Goal: Contribute content: Add original content to the website for others to see

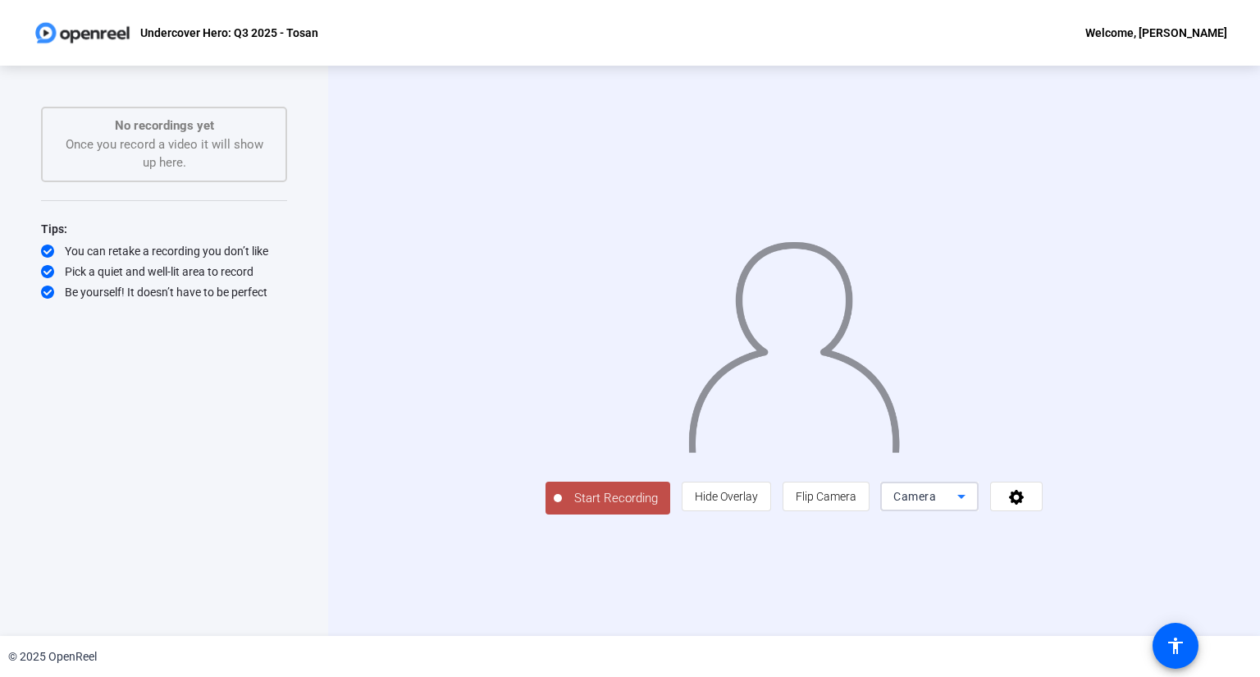
click at [936, 503] on span "Camera" at bounding box center [914, 496] width 43 height 13
click at [1064, 529] on span "Screen And Camera" at bounding box center [1076, 538] width 85 height 39
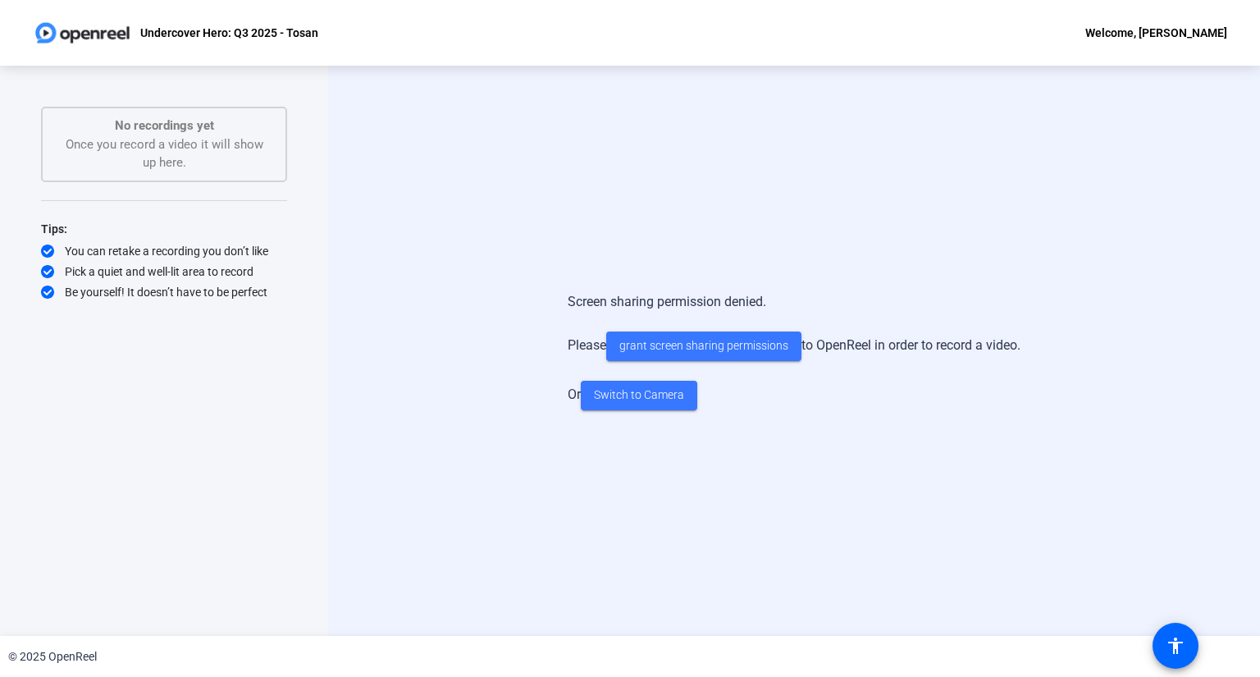
click at [672, 481] on div "Screen sharing permission denied. Please grant screen sharing permissions to Op…" at bounding box center [794, 351] width 932 height 570
click at [663, 399] on span "Switch to Camera" at bounding box center [639, 394] width 90 height 17
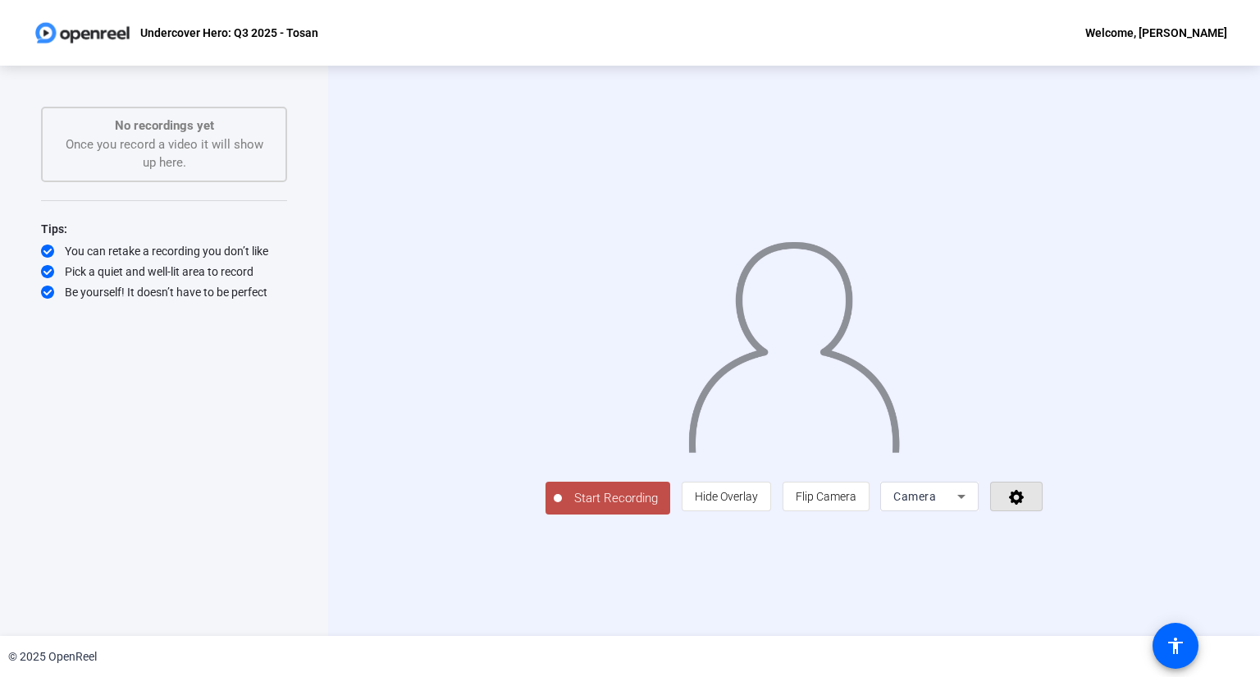
click at [1026, 504] on icon at bounding box center [1016, 496] width 19 height 16
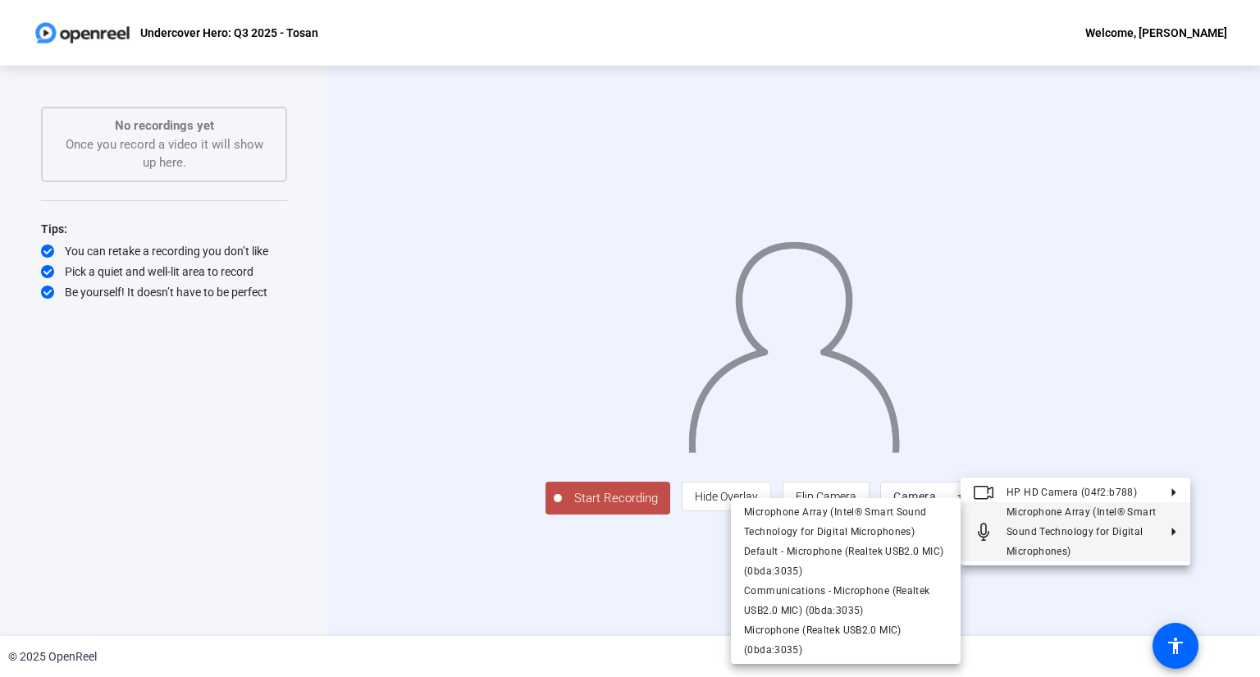
click at [596, 581] on div at bounding box center [630, 338] width 1260 height 677
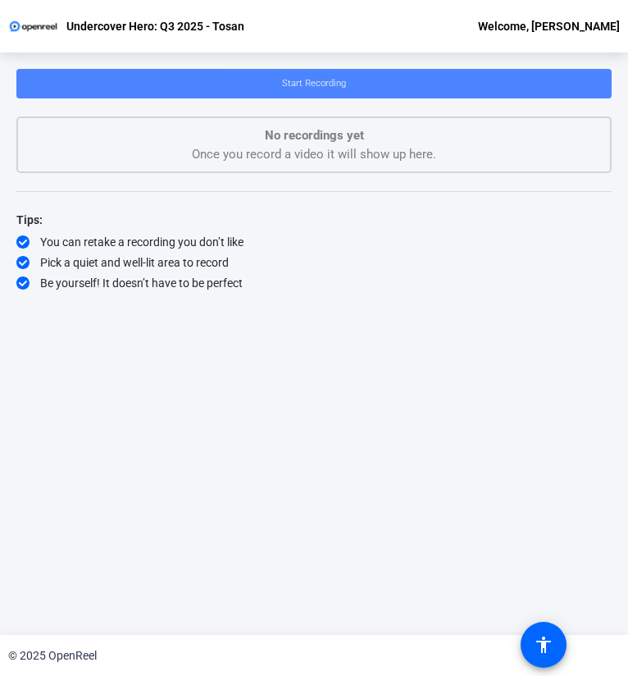
click at [341, 87] on span "Start Recording" at bounding box center [314, 83] width 64 height 11
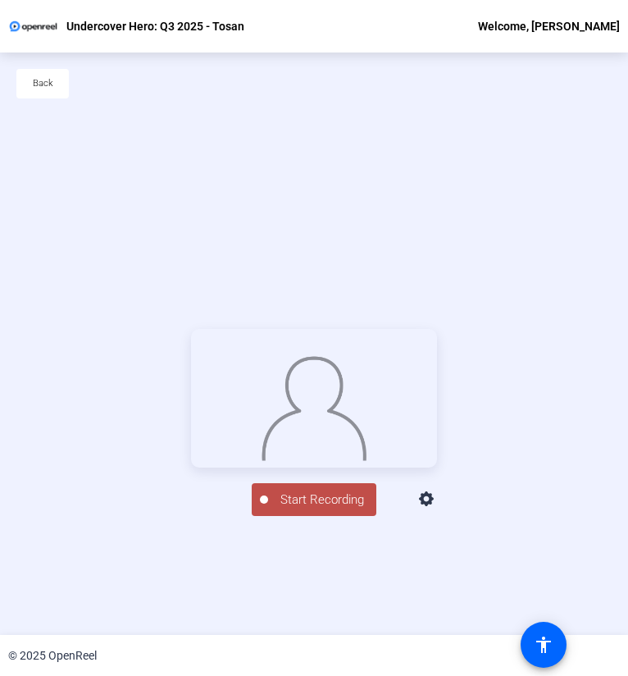
click at [341, 509] on span "Start Recording" at bounding box center [322, 499] width 108 height 19
click at [308, 516] on div "00:00:09" at bounding box center [322, 508] width 82 height 15
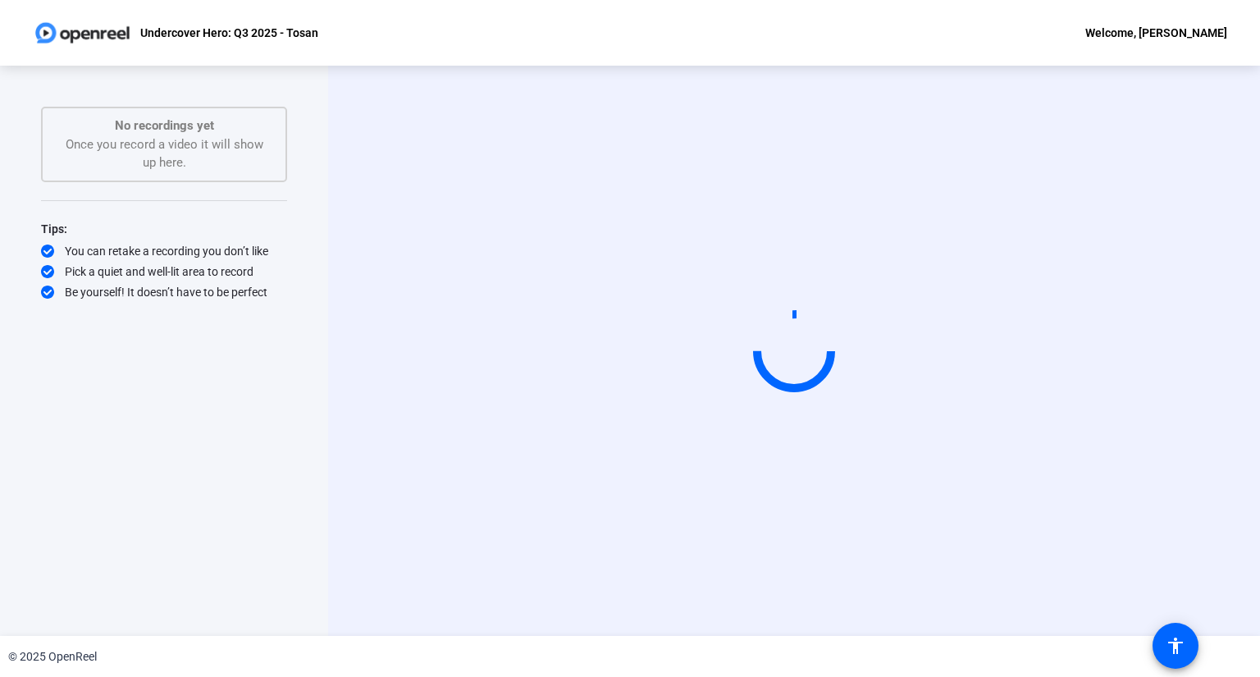
click at [754, 419] on video at bounding box center [794, 350] width 246 height 139
click at [874, 312] on video at bounding box center [794, 350] width 246 height 139
click at [874, 311] on video at bounding box center [794, 350] width 246 height 139
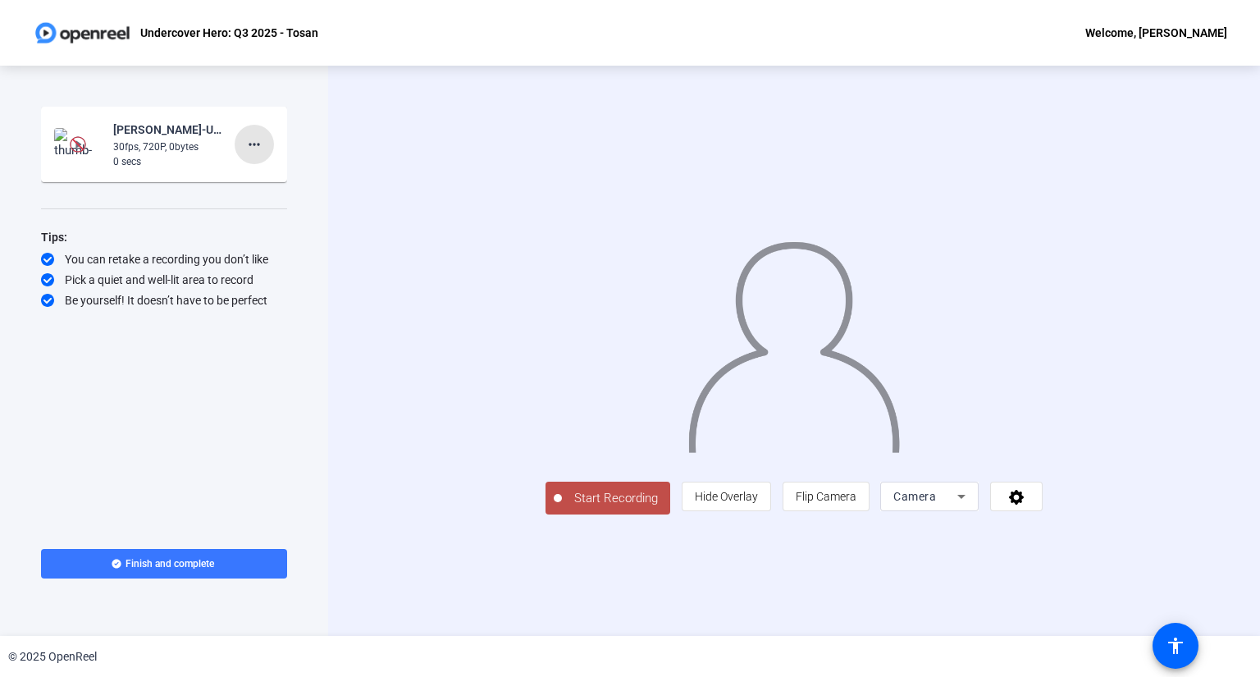
click at [250, 139] on mat-icon "more_horiz" at bounding box center [254, 145] width 20 height 20
click at [262, 176] on span "Delete clip" at bounding box center [281, 179] width 66 height 20
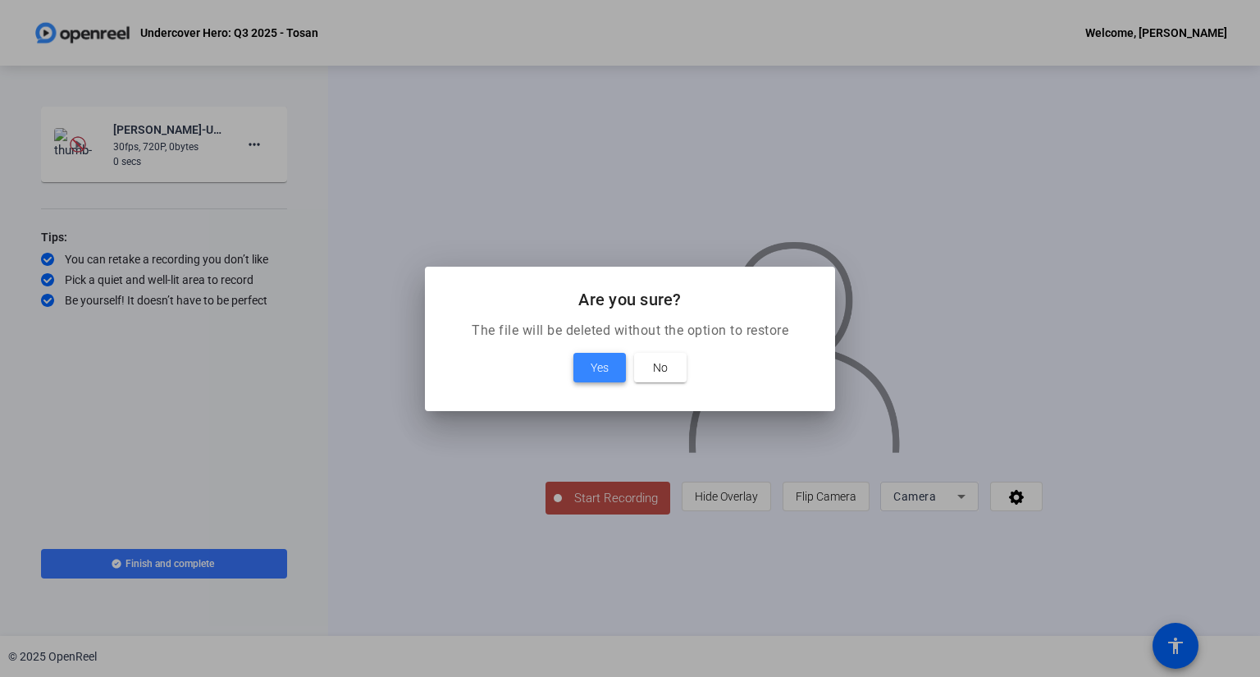
click at [595, 373] on span "Yes" at bounding box center [600, 368] width 18 height 20
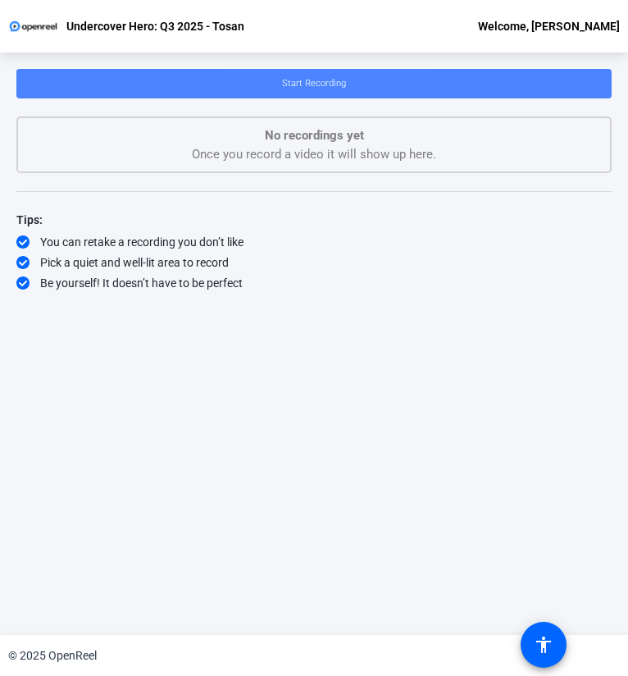
click at [339, 82] on span "Start Recording" at bounding box center [314, 83] width 64 height 11
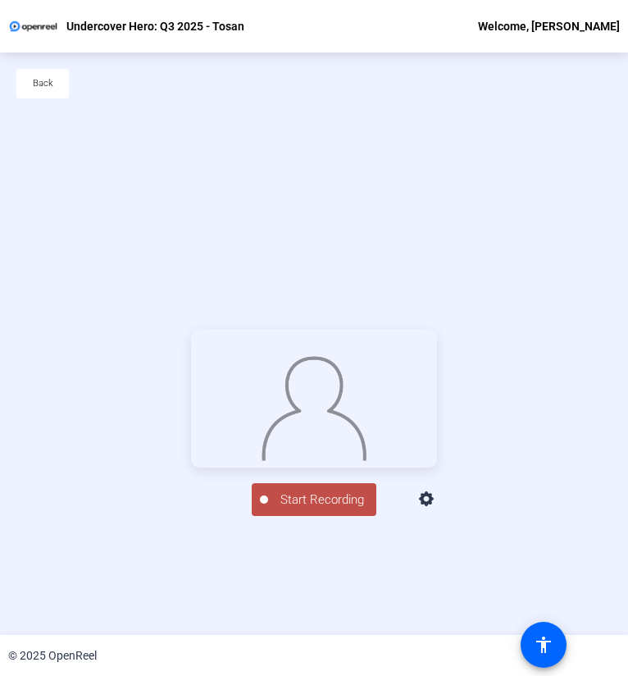
click at [343, 509] on span "Start Recording" at bounding box center [322, 499] width 108 height 19
click at [303, 502] on div "Stop Recording" at bounding box center [322, 492] width 82 height 19
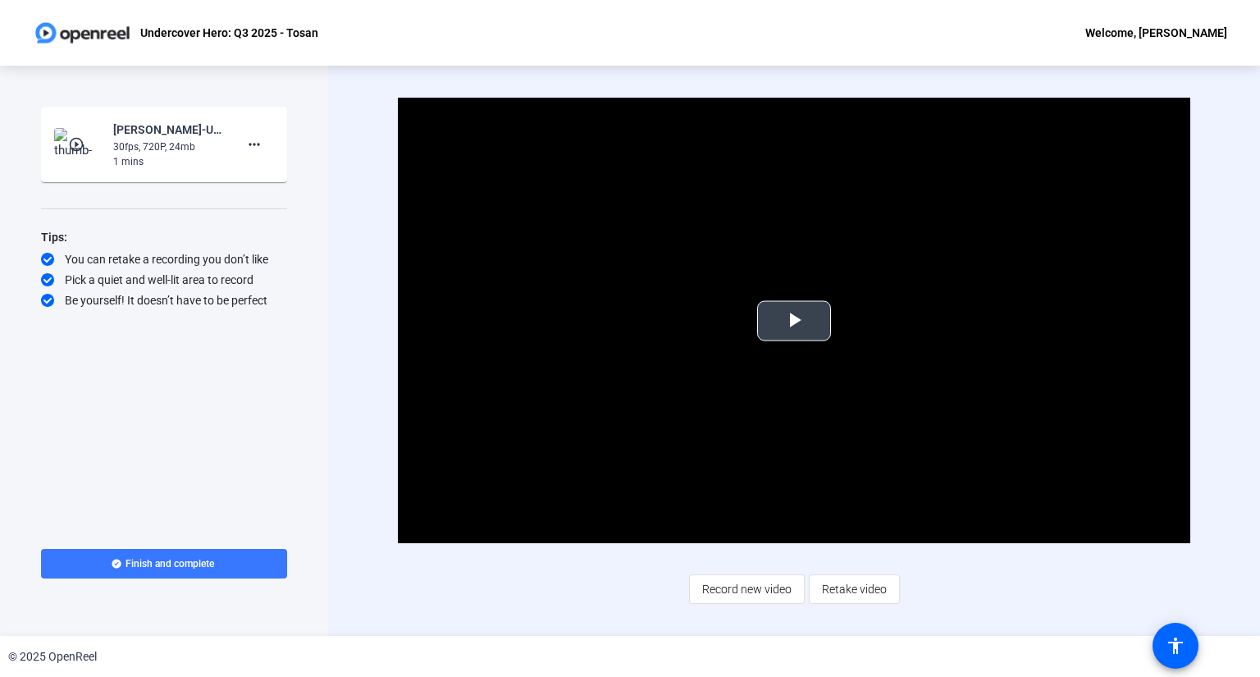
click at [794, 321] on span "Video Player" at bounding box center [794, 321] width 0 height 0
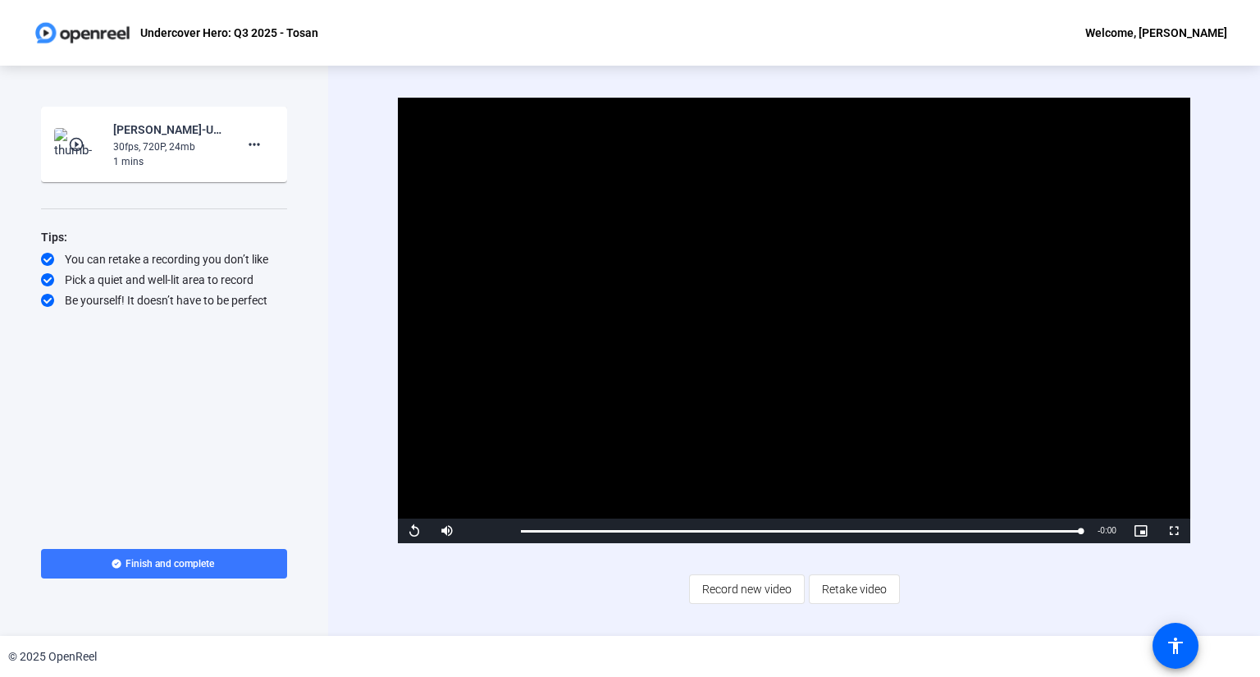
click at [191, 562] on span "Finish and complete" at bounding box center [169, 563] width 89 height 13
